Goal: Task Accomplishment & Management: Manage account settings

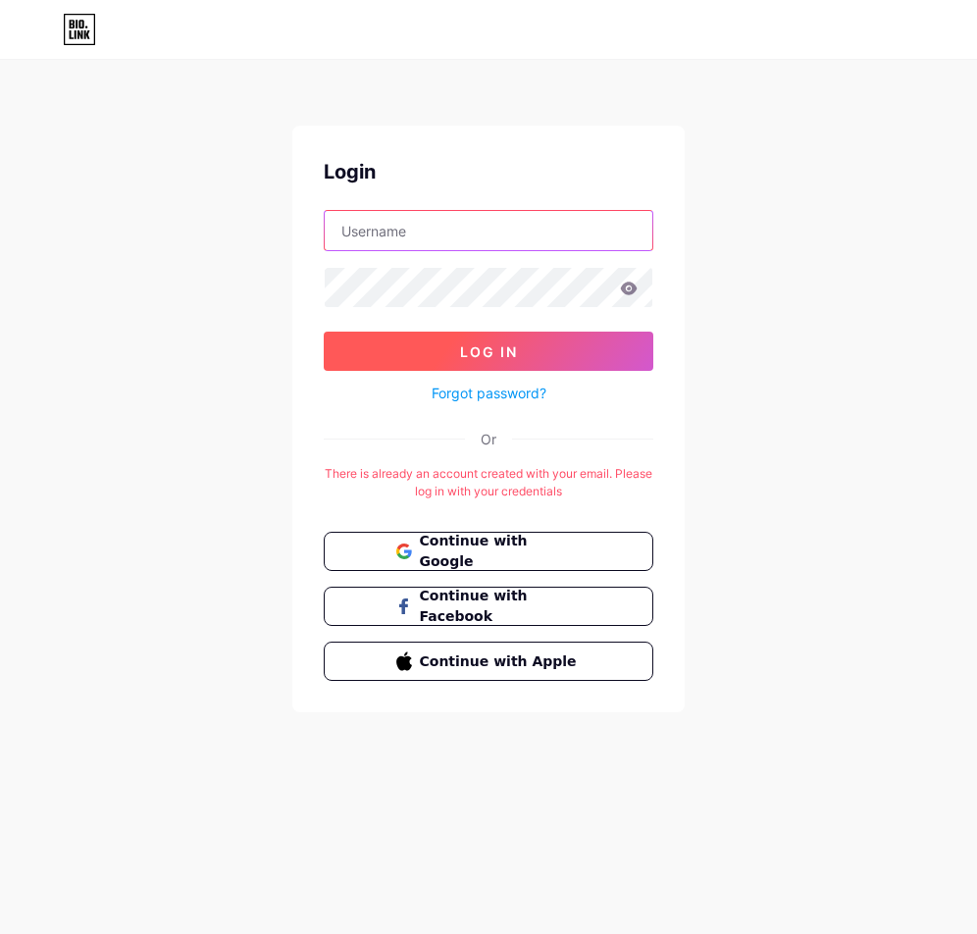
type input "huynhchihaiq7"
click at [502, 355] on span "Log In" at bounding box center [489, 351] width 58 height 17
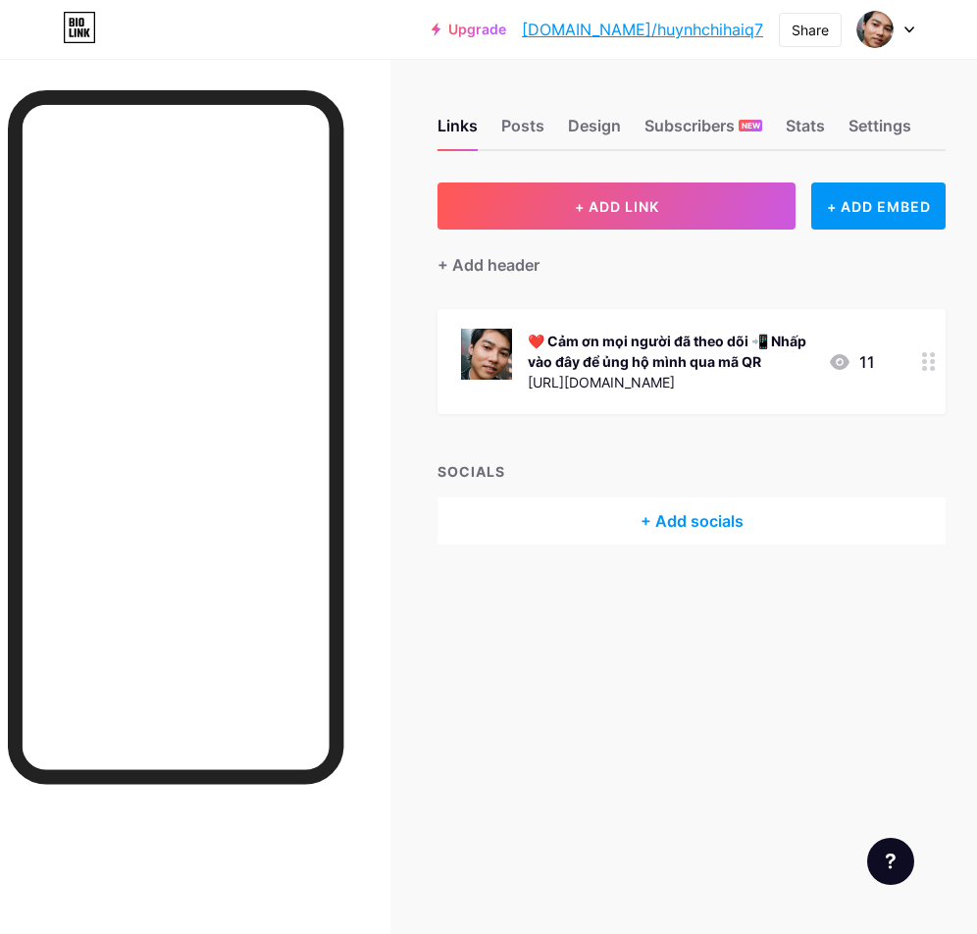
click at [931, 362] on circle at bounding box center [932, 361] width 5 height 5
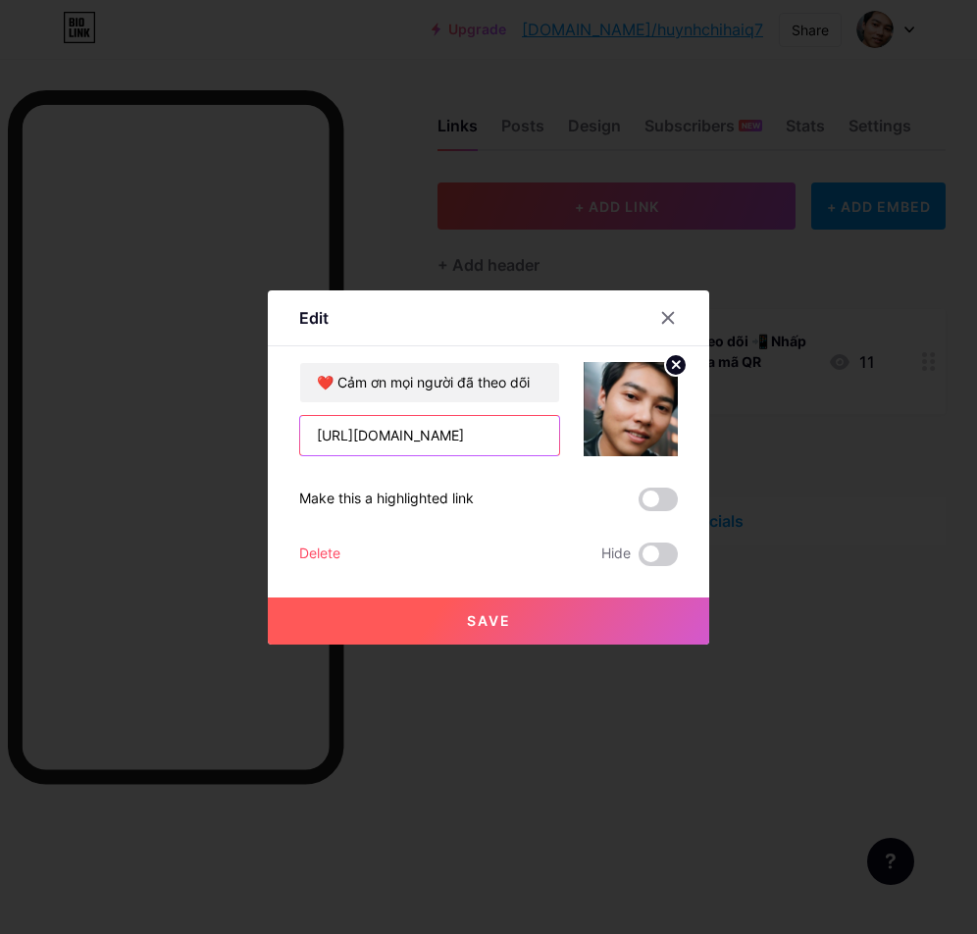
click at [469, 437] on input "[URL][DOMAIN_NAME]" at bounding box center [429, 435] width 259 height 39
paste input "8t41pJkl7Cwx6ok_OhGelbQjRxPvY6QY/view?usp=sharing"
drag, startPoint x: 541, startPoint y: 439, endPoint x: 250, endPoint y: 433, distance: 291.4
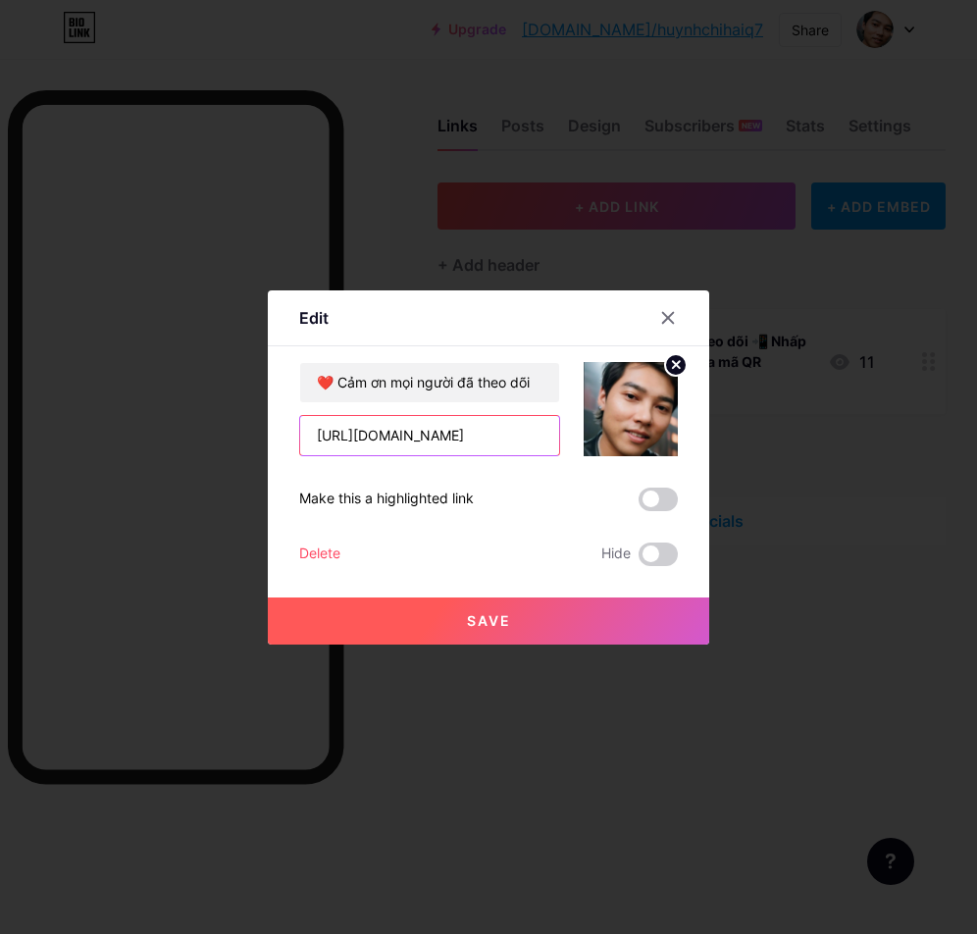
click at [237, 433] on div "Edit Content YouTube Play YouTube video without leaving your page. ADD Vimeo Pl…" at bounding box center [488, 467] width 977 height 934
type input "[URL][DOMAIN_NAME]"
click at [475, 615] on span "Save" at bounding box center [489, 620] width 44 height 17
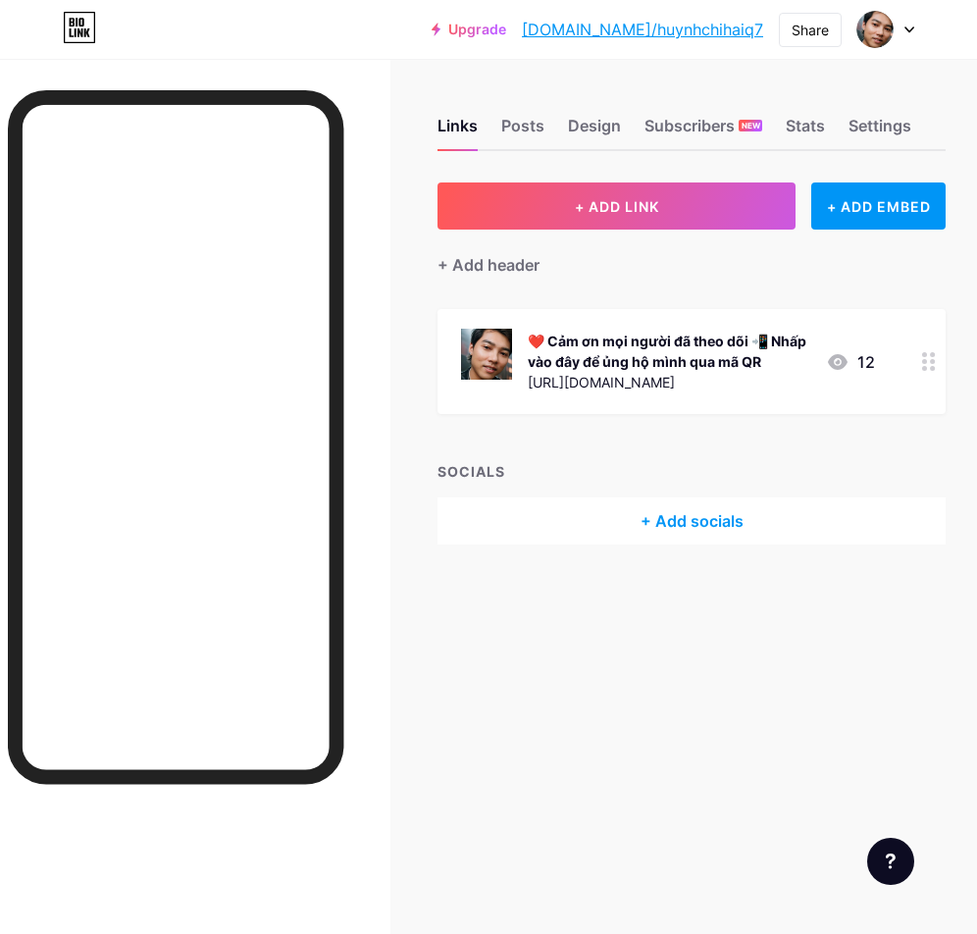
click at [777, 384] on div "[URL][DOMAIN_NAME]" at bounding box center [669, 382] width 283 height 21
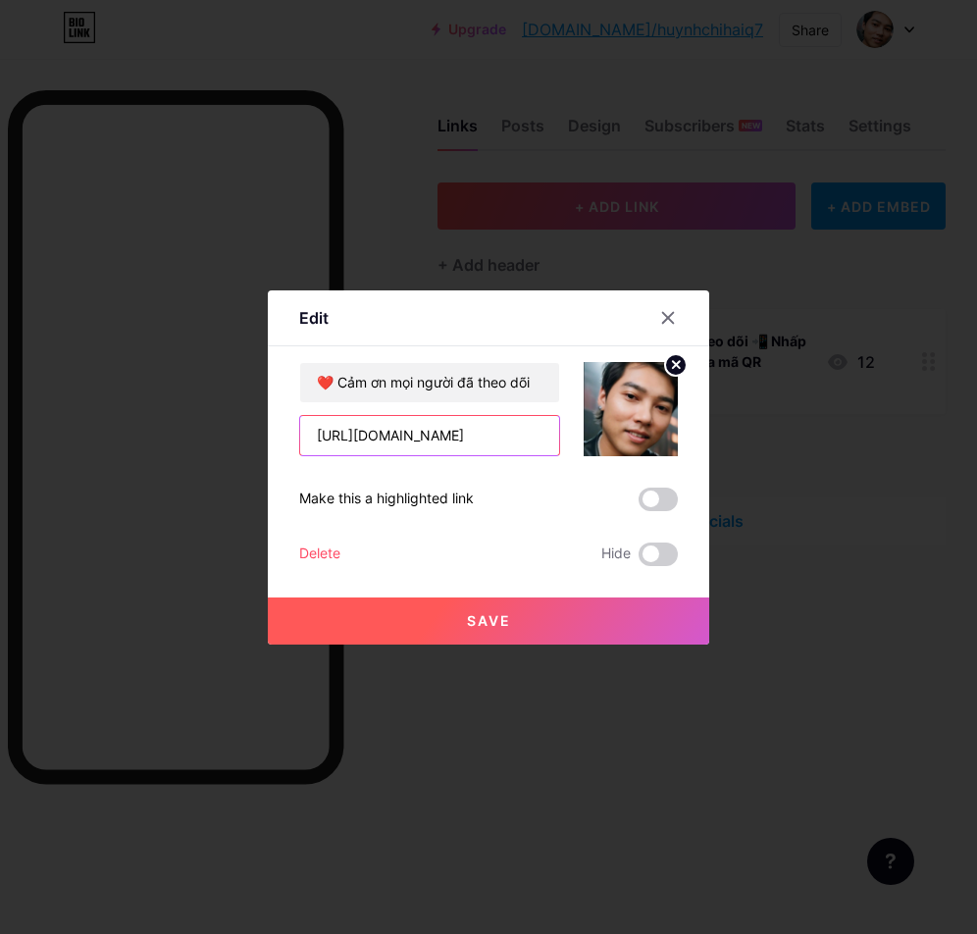
click at [525, 440] on input "[URL][DOMAIN_NAME]" at bounding box center [429, 435] width 259 height 39
click at [514, 438] on input "[URL][DOMAIN_NAME]" at bounding box center [429, 435] width 259 height 39
paste input "text"
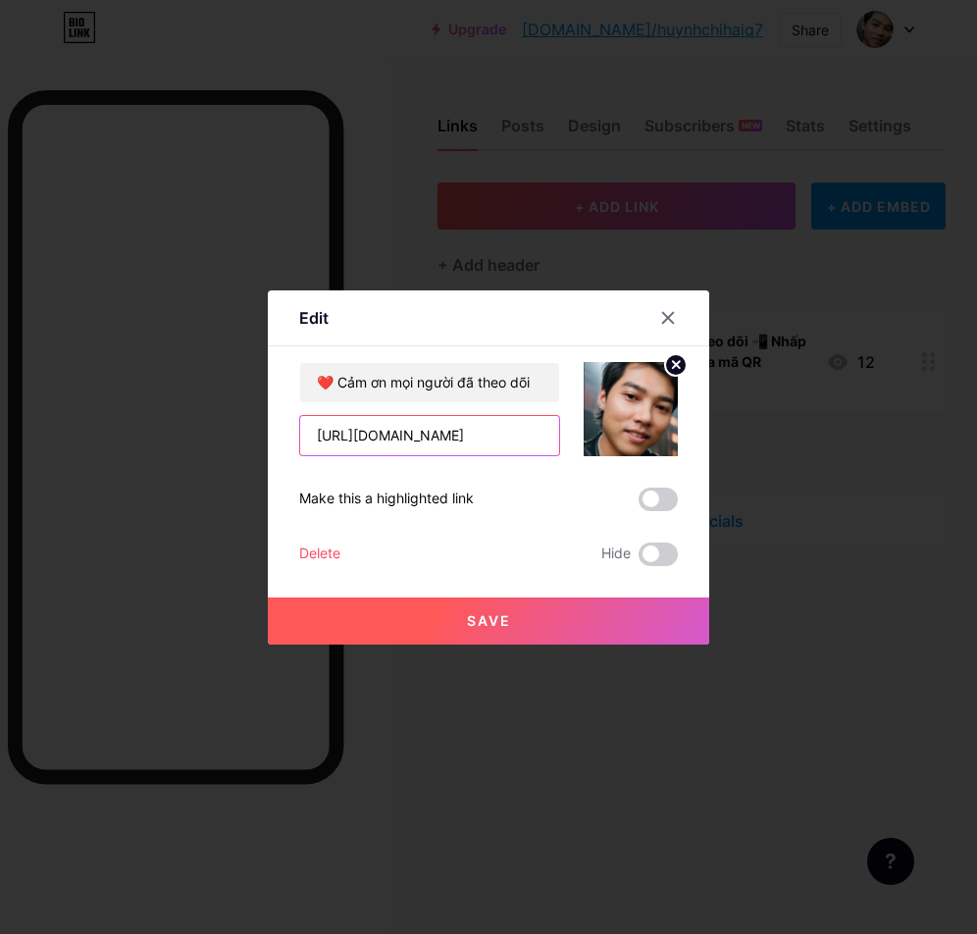
type input "[URL][DOMAIN_NAME]"
click at [536, 437] on input "[URL][DOMAIN_NAME]" at bounding box center [429, 435] width 259 height 39
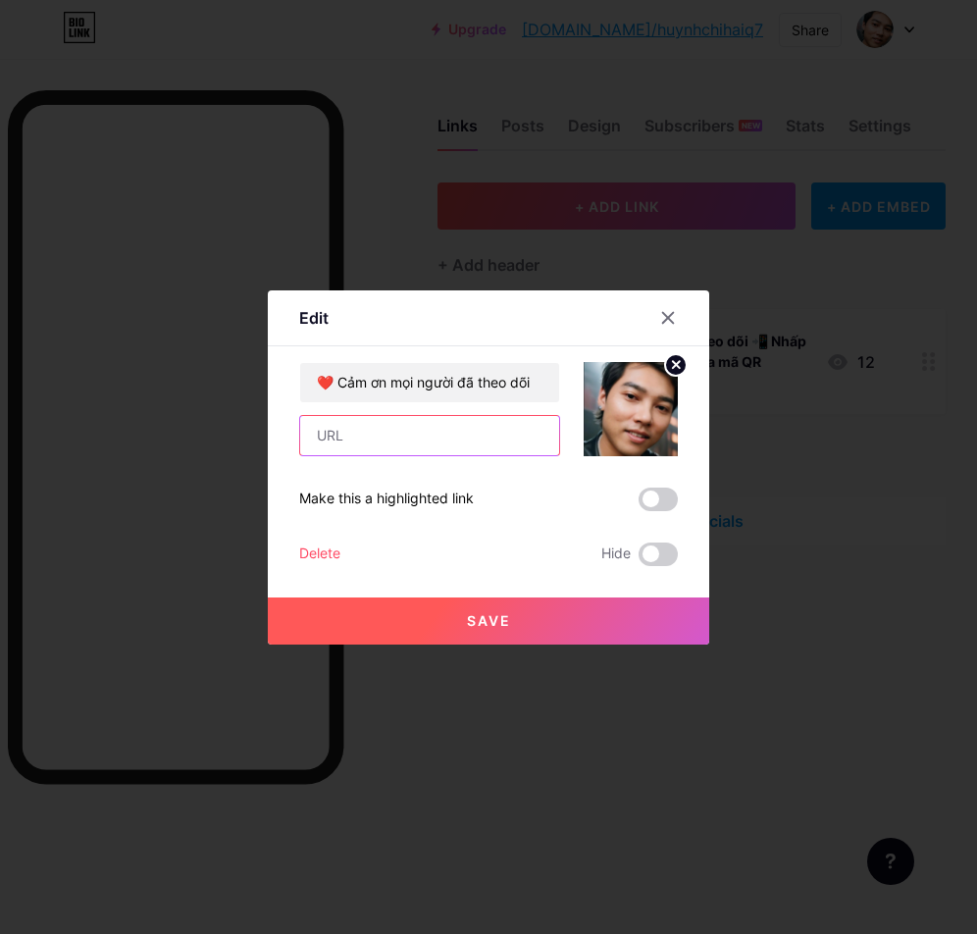
scroll to position [0, 0]
click at [473, 440] on input "text" at bounding box center [429, 435] width 259 height 39
paste input "[URL][DOMAIN_NAME]"
type input "[URL][DOMAIN_NAME]"
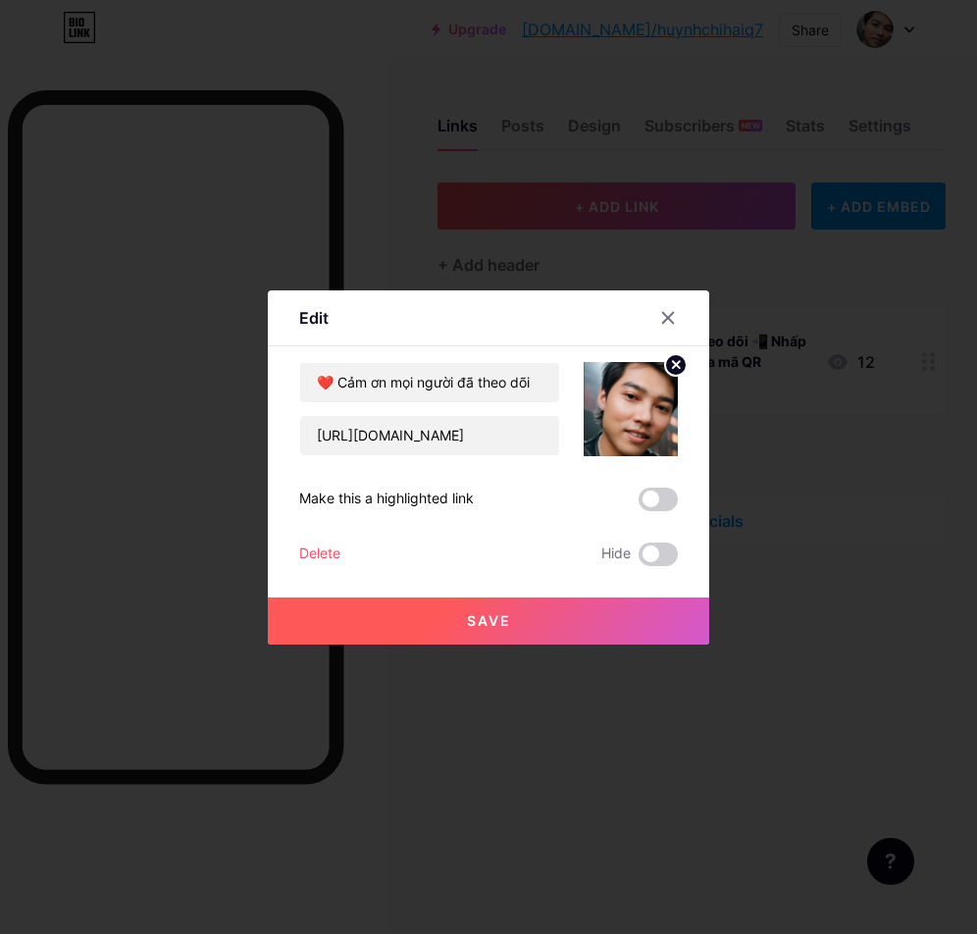
scroll to position [0, 0]
click at [471, 629] on button "Save" at bounding box center [488, 620] width 441 height 47
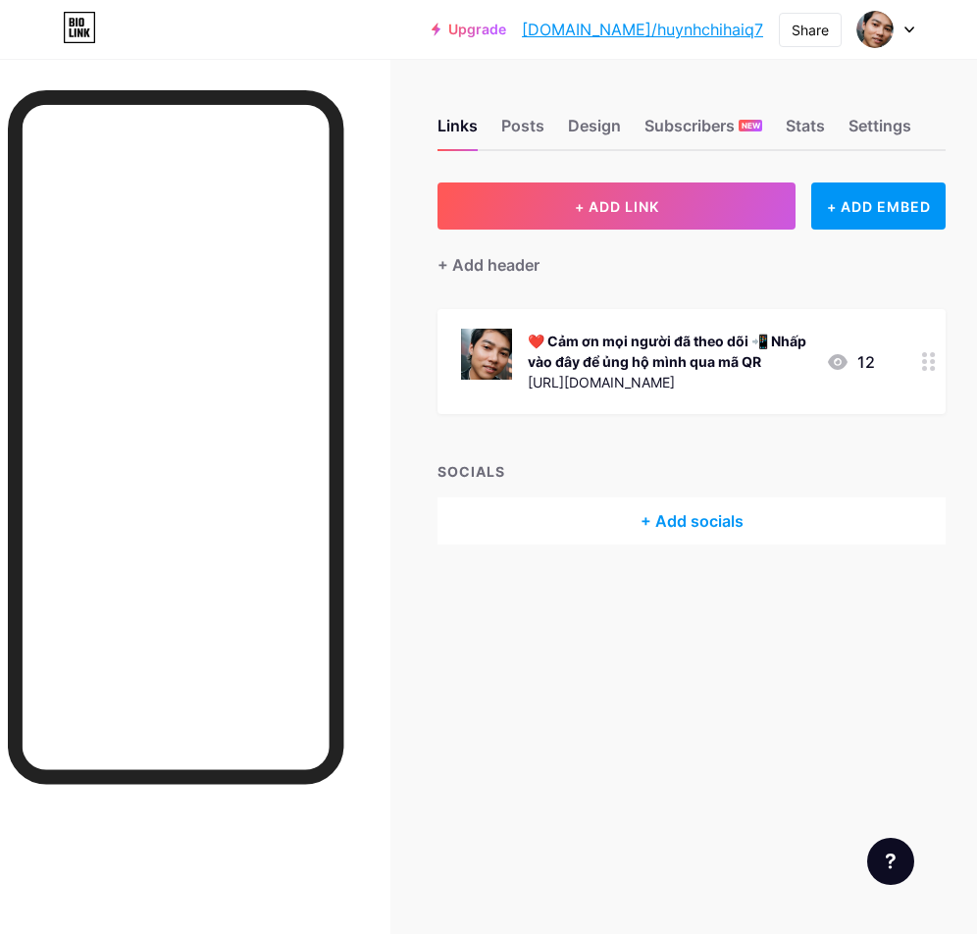
click at [637, 379] on div "[URL][DOMAIN_NAME]" at bounding box center [669, 382] width 283 height 21
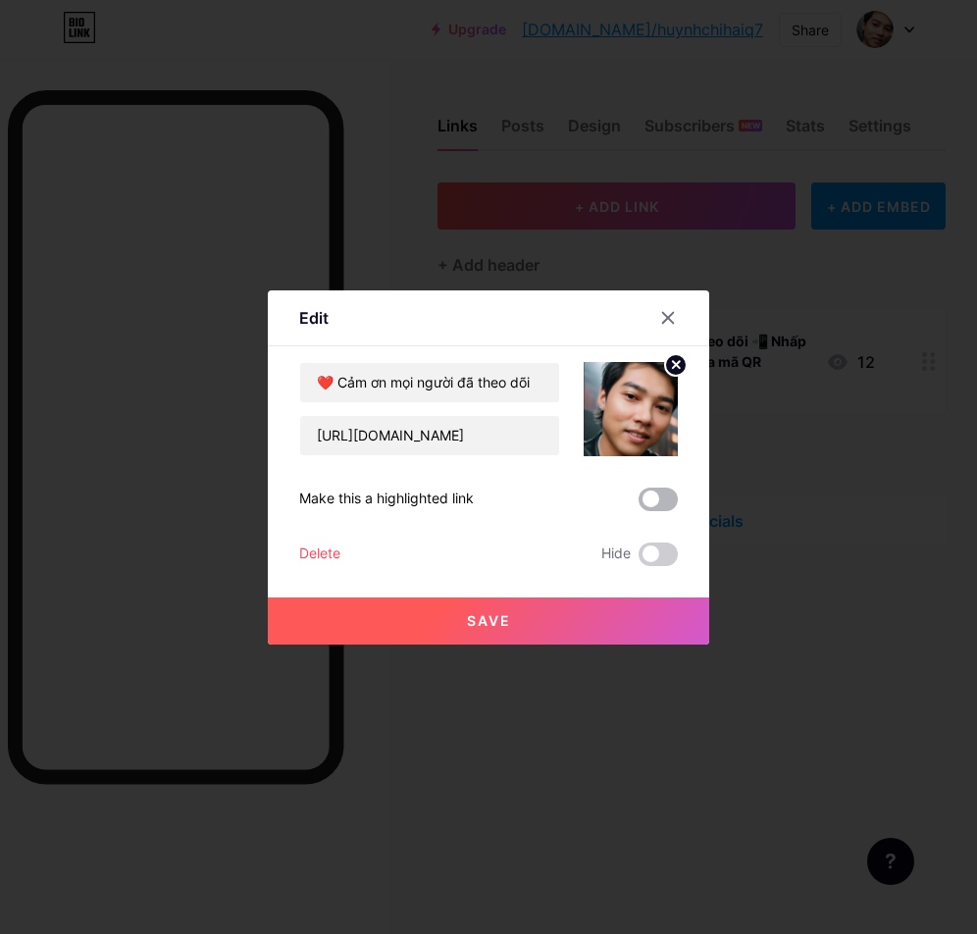
click at [659, 499] on span at bounding box center [658, 500] width 39 height 24
click at [639, 504] on input "checkbox" at bounding box center [639, 504] width 0 height 0
click at [458, 620] on button "Save" at bounding box center [488, 620] width 441 height 47
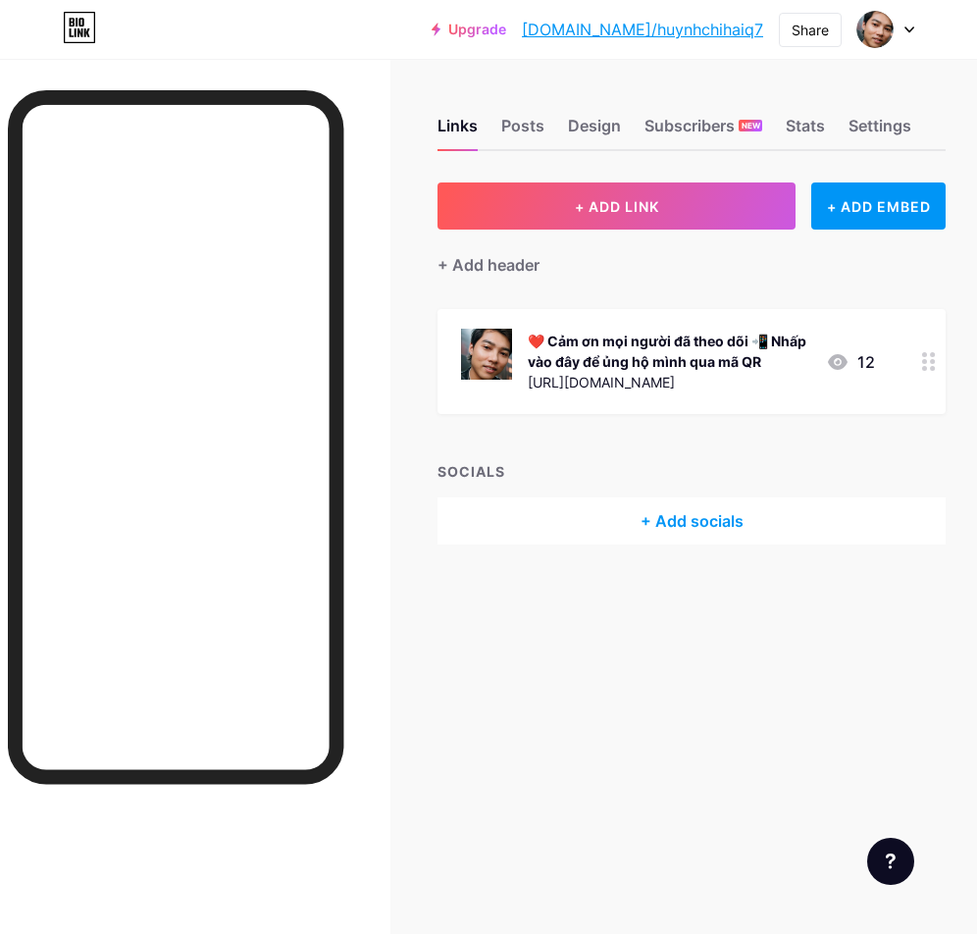
click at [672, 377] on div "[URL][DOMAIN_NAME]" at bounding box center [669, 382] width 283 height 21
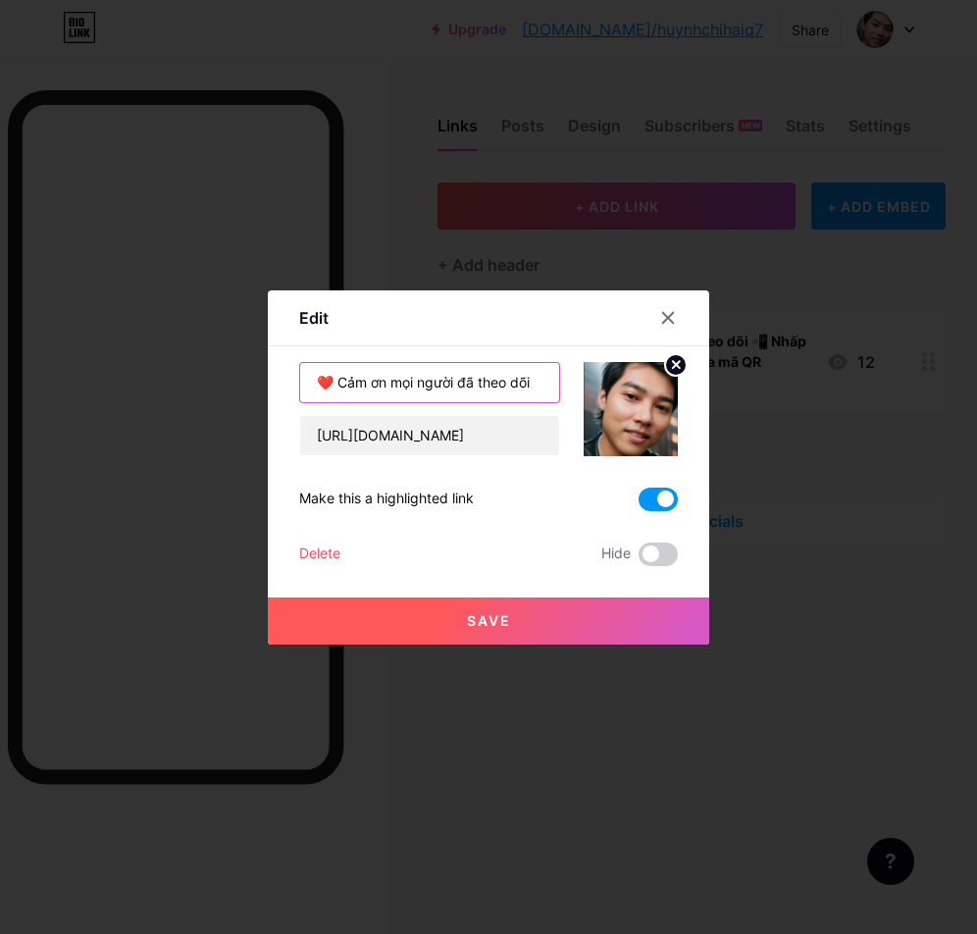
scroll to position [0, 48]
drag, startPoint x: 526, startPoint y: 382, endPoint x: 471, endPoint y: 380, distance: 55.0
click at [457, 382] on input "❤️ Cảm ơn mọi người đã theo dõi 📲 Nhấp vào đây để ủng hộ mình qua mã QR" at bounding box center [429, 382] width 259 height 39
click at [492, 380] on input "❤️ Cảm ơn mọi người đã theo dõi 📲 Nhấp vào đây để ủng hộ mình qua mã QR" at bounding box center [429, 382] width 259 height 39
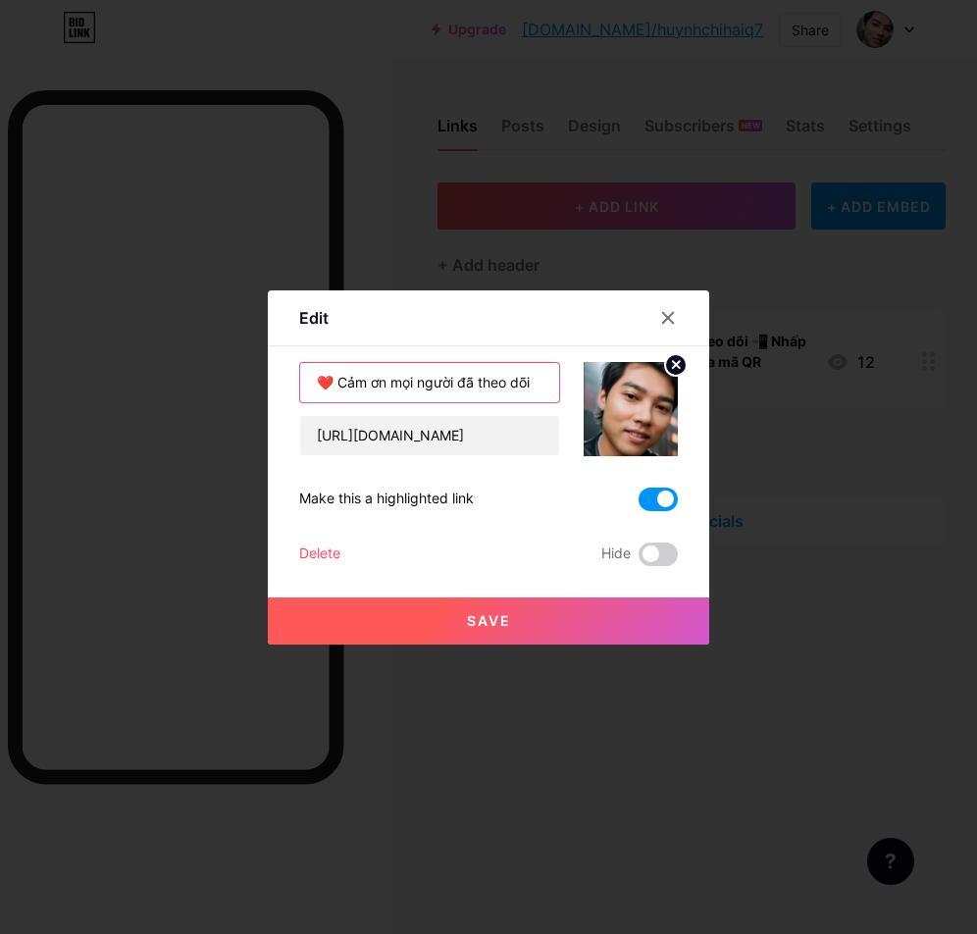
drag, startPoint x: 483, startPoint y: 378, endPoint x: 280, endPoint y: 386, distance: 203.2
click at [275, 387] on div "Edit Content YouTube Play YouTube video without leaving your page. ADD Vimeo Pl…" at bounding box center [488, 467] width 441 height 354
click at [378, 386] on input "❤️ Cảm ơn mọi người đã theo dõi 📲 Nhấp vào đây để ủng hộ mình qua mã QR" at bounding box center [429, 382] width 259 height 39
drag, startPoint x: 319, startPoint y: 384, endPoint x: 284, endPoint y: 385, distance: 34.3
click at [284, 385] on div "Edit Content YouTube Play YouTube video without leaving your page. ADD Vimeo Pl…" at bounding box center [488, 467] width 441 height 354
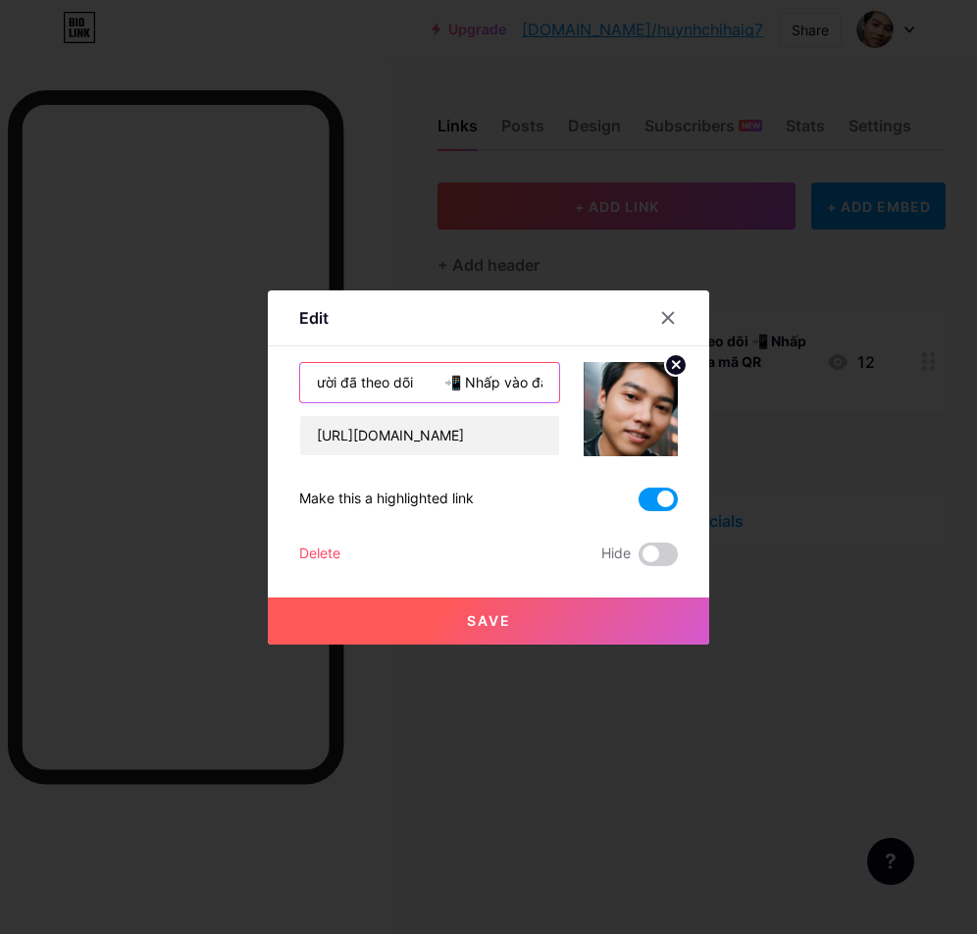
scroll to position [0, 310]
drag, startPoint x: 395, startPoint y: 385, endPoint x: 486, endPoint y: 380, distance: 90.4
click at [510, 386] on input "❤️ Cảm ơn mọi người đã theo dõi 📲 Nhấp vào đây để ủng hộ mình qua mã QR" at bounding box center [429, 382] width 259 height 39
click at [474, 378] on input "❤️ Cảm ơn mọi người đã theo dõi 📲 Nhấp vào đây để ủng hộ mình qua mã QR" at bounding box center [429, 382] width 259 height 39
click at [526, 379] on input "❤️ Cảm ơn mọi người đã theo dõi 📲 Nhấp vào đây để ủng hộ mình qua mã QR" at bounding box center [429, 382] width 259 height 39
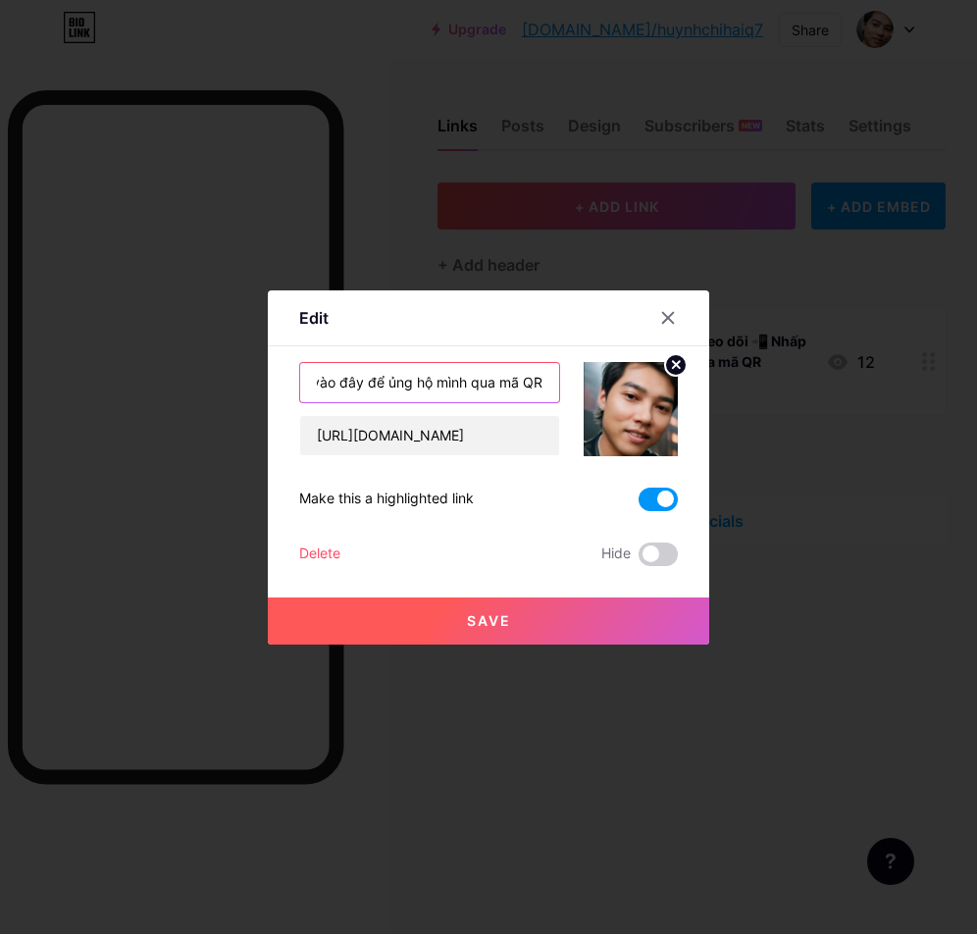
drag, startPoint x: 470, startPoint y: 379, endPoint x: 450, endPoint y: 378, distance: 19.6
click at [463, 379] on input "❤️ Cảm ơn mọi người đã theo dõi 📲 Nhấp vào đây để ủng hộ mình qua mã QR" at bounding box center [429, 382] width 259 height 39
click at [411, 380] on input "❤️ Cảm ơn mọi người đã theo dõi 📲 Nhấp vào đây để ủng hộ mình qua mã QR" at bounding box center [429, 382] width 259 height 39
